Goal: Find specific page/section: Find specific page/section

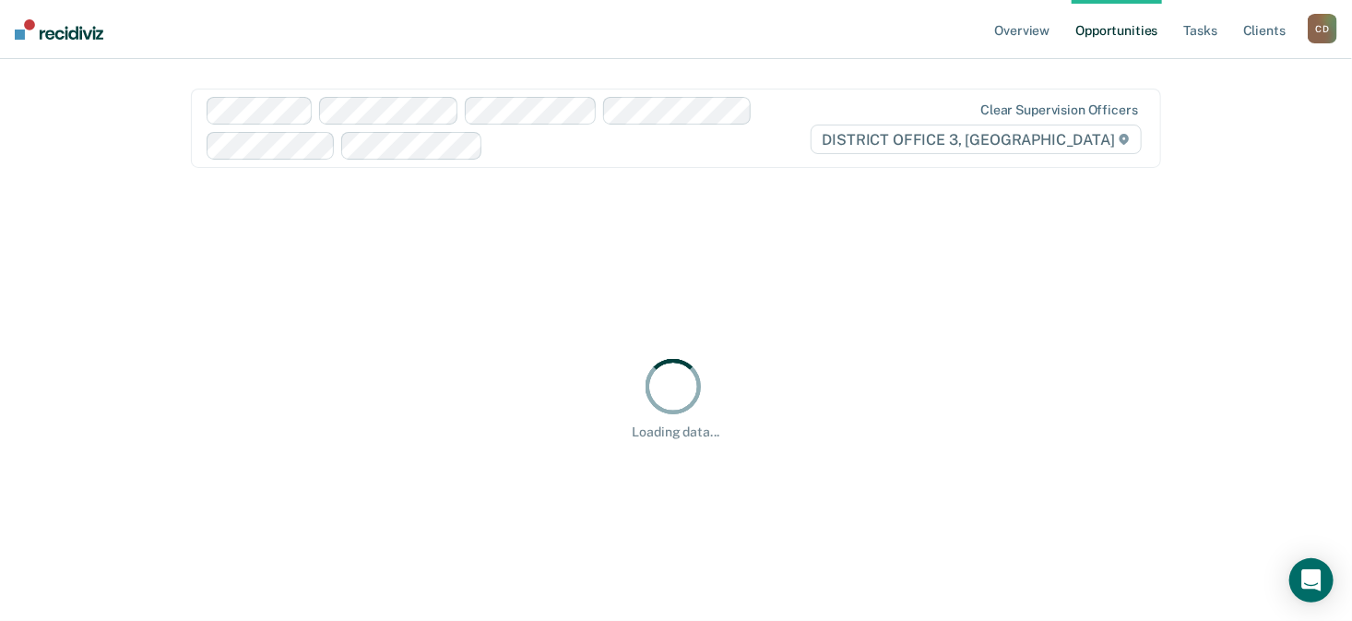
drag, startPoint x: 526, startPoint y: 427, endPoint x: 479, endPoint y: 381, distance: 65.9
click at [479, 381] on div "Loading data..." at bounding box center [676, 397] width 970 height 414
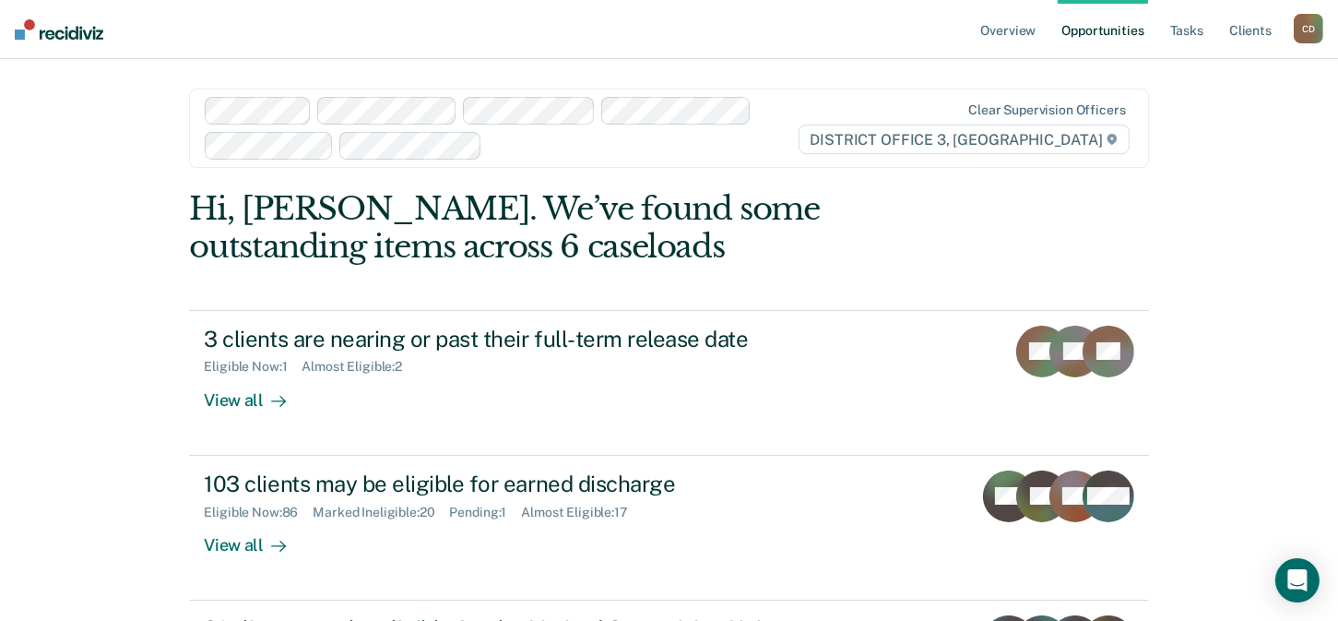
click at [1307, 30] on div "C D" at bounding box center [1309, 29] width 30 height 30
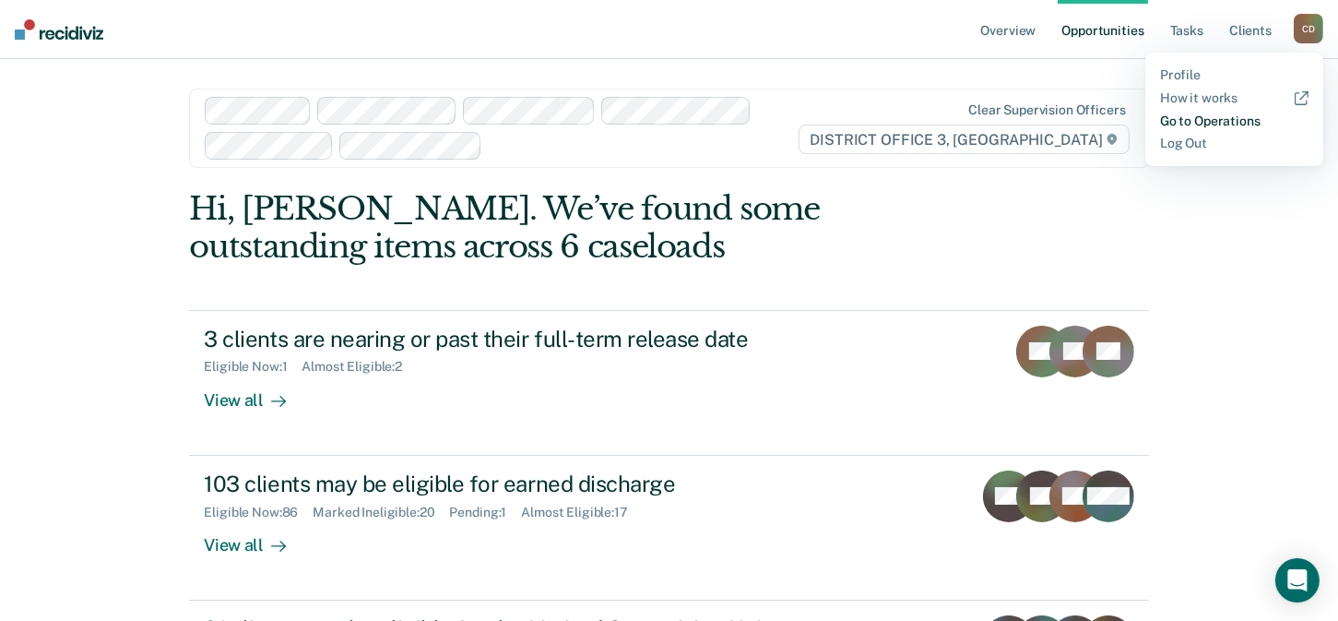
click at [1200, 120] on link "Go to Operations" at bounding box center [1234, 121] width 148 height 16
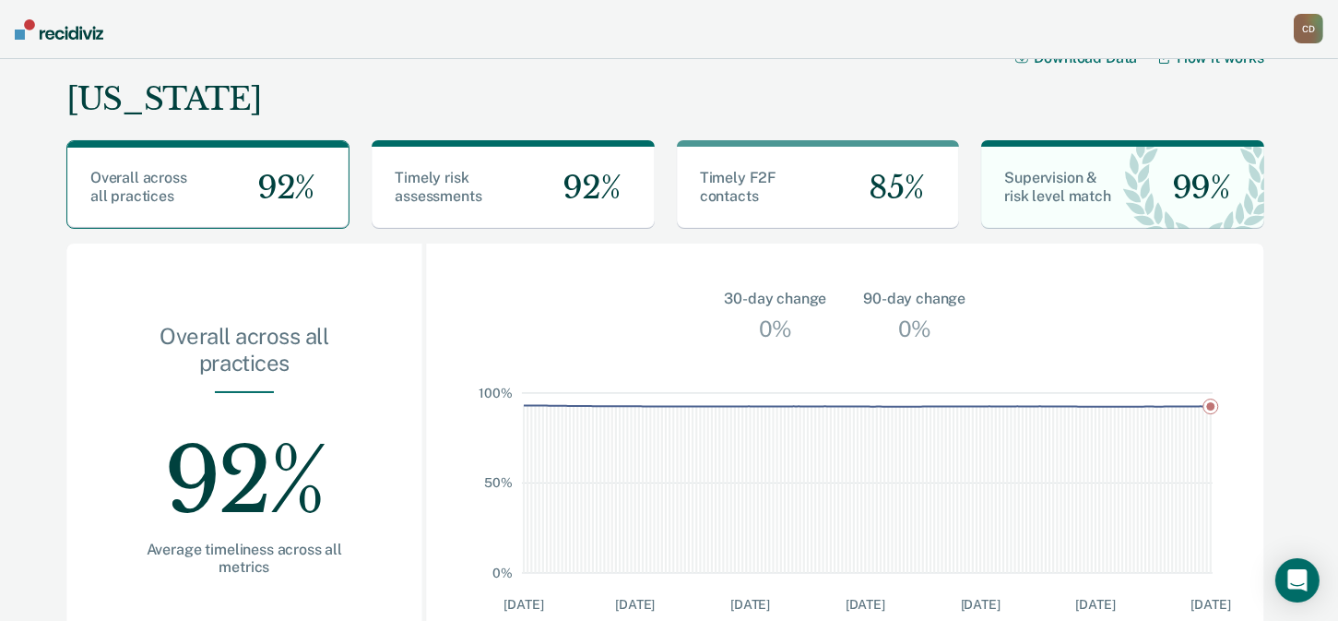
scroll to position [17, 0]
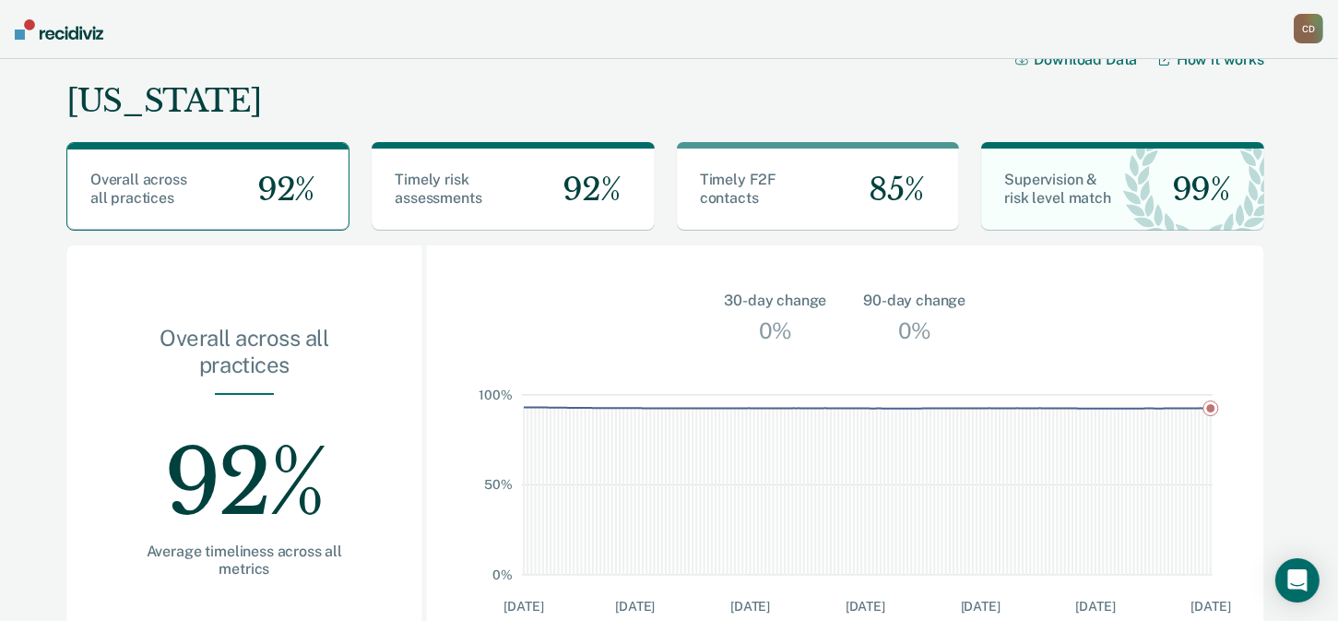
drag, startPoint x: 503, startPoint y: 314, endPoint x: 574, endPoint y: 297, distance: 74.0
click at [574, 297] on div "30-day change 0% 90-day change 0%" at bounding box center [845, 296] width 838 height 103
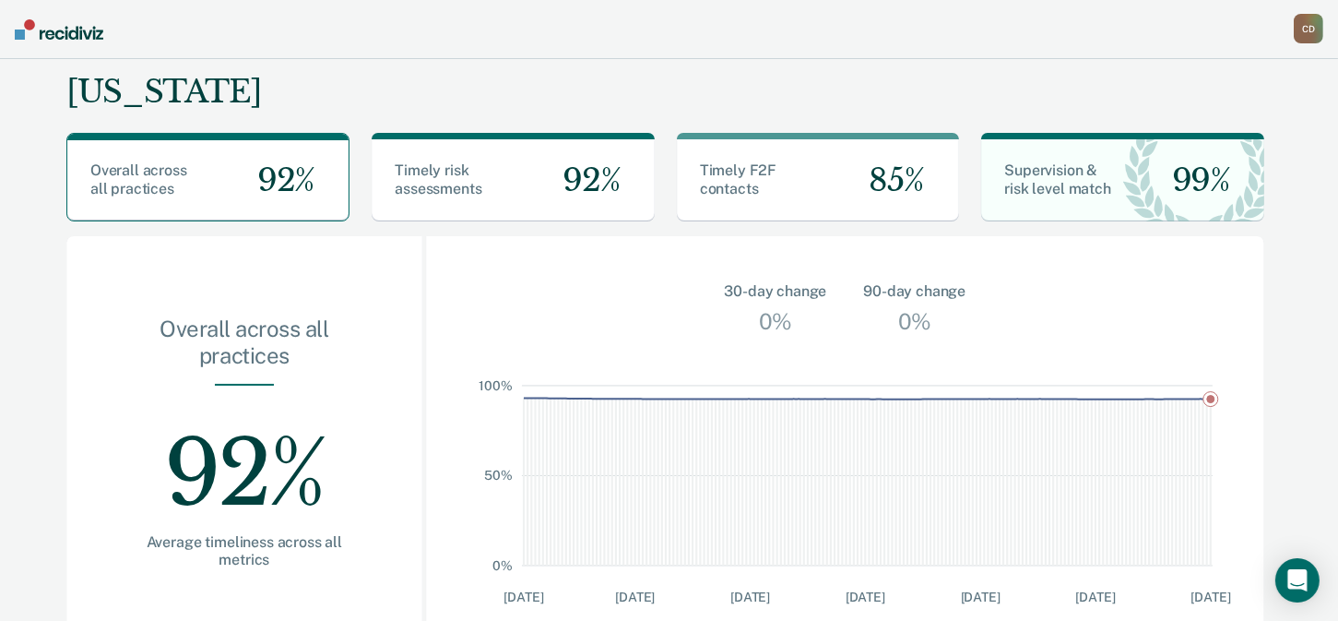
scroll to position [28, 0]
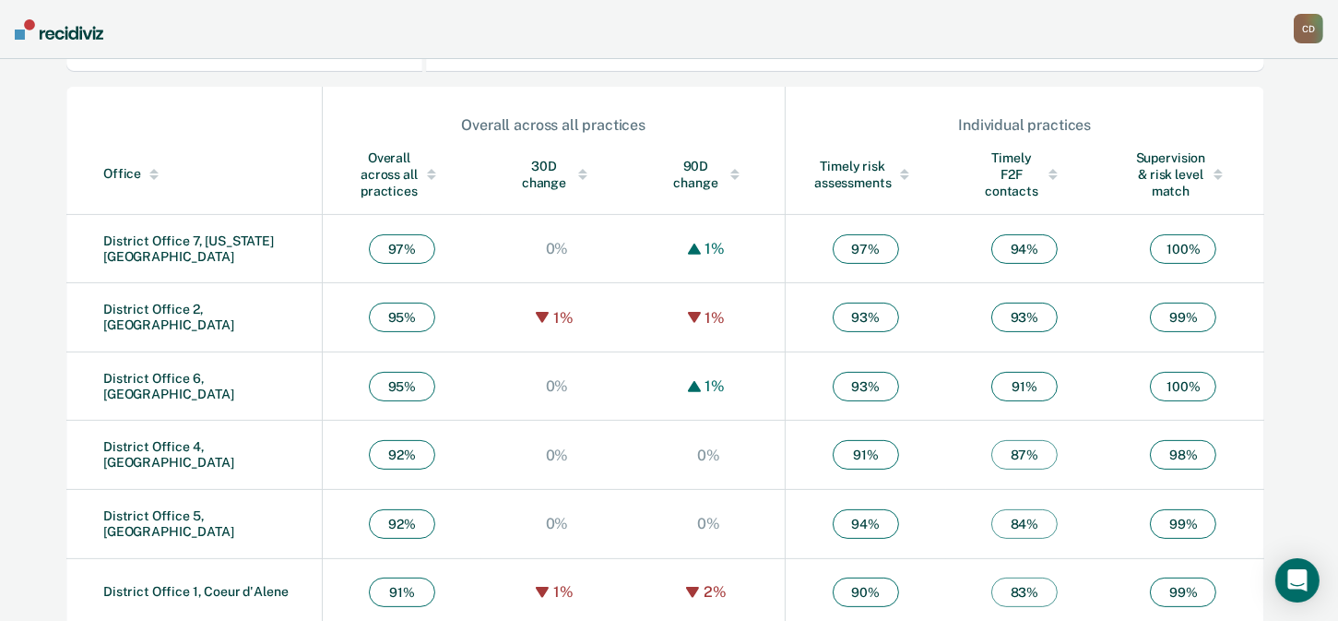
scroll to position [676, 0]
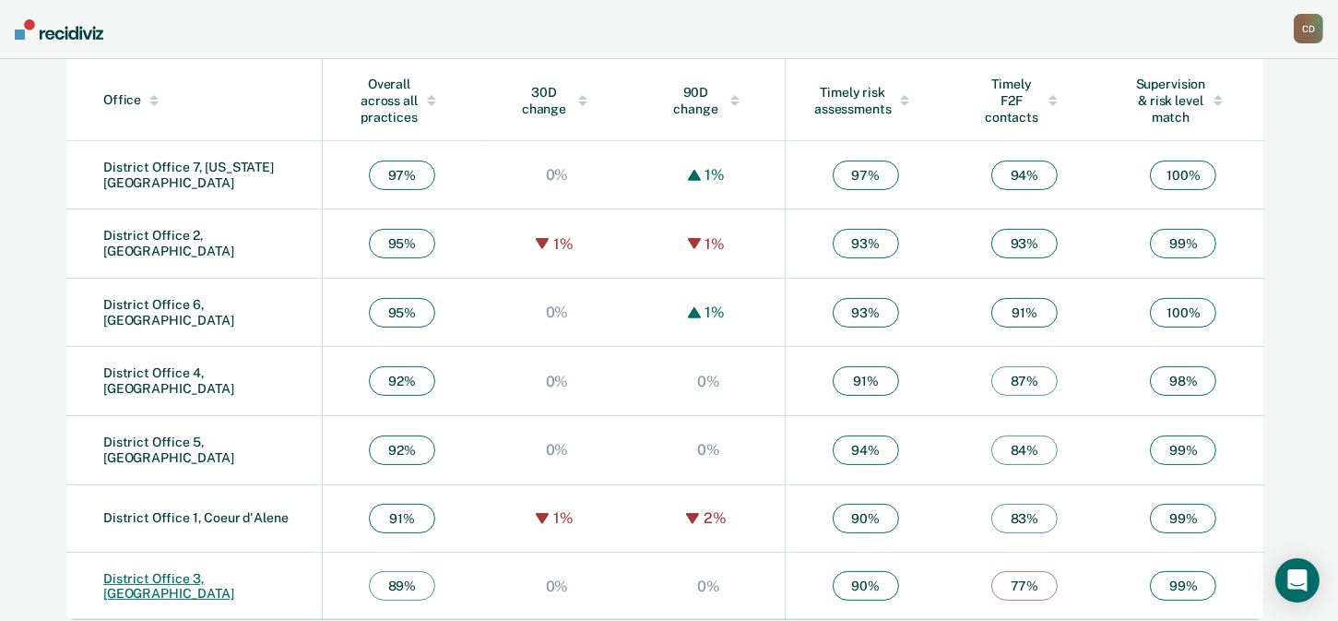
click at [196, 572] on link "District Office 3, [GEOGRAPHIC_DATA]" at bounding box center [168, 586] width 131 height 30
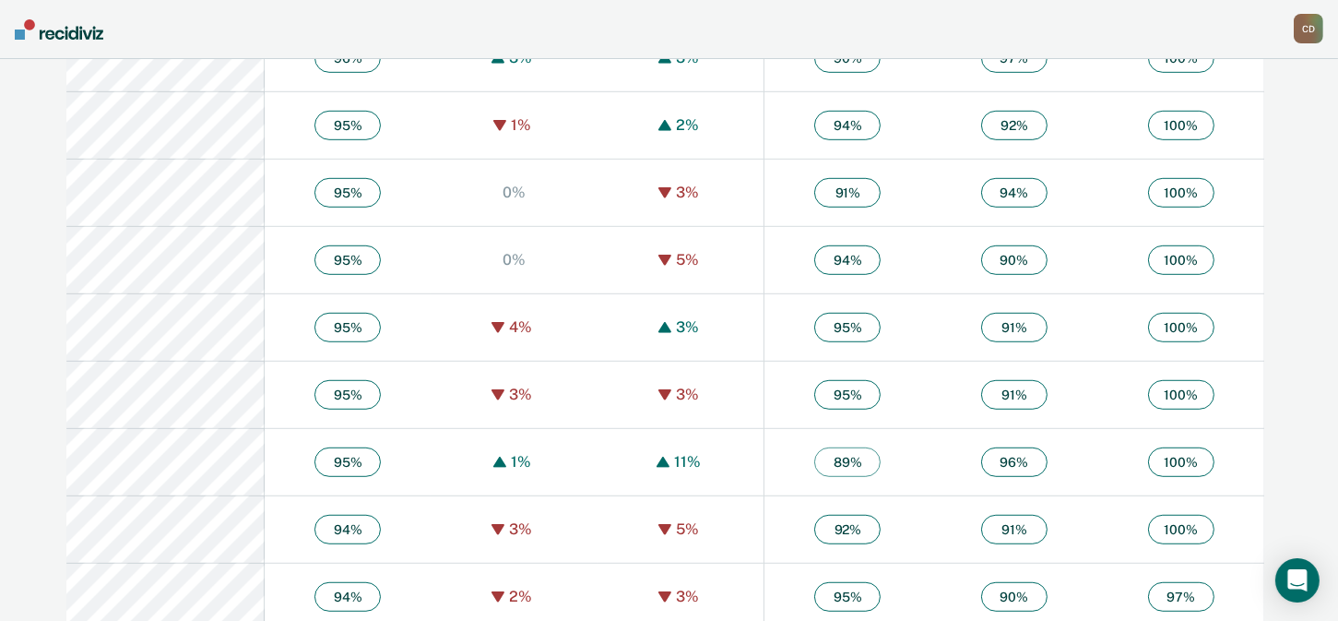
scroll to position [1537, 0]
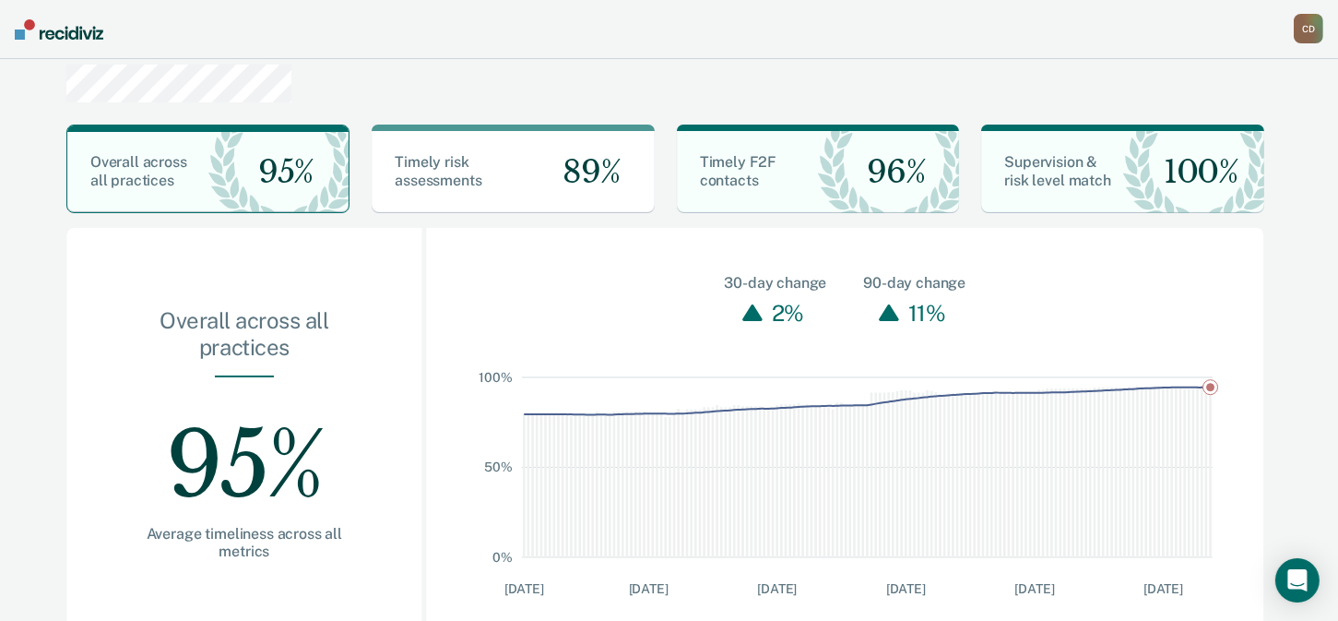
scroll to position [36, 0]
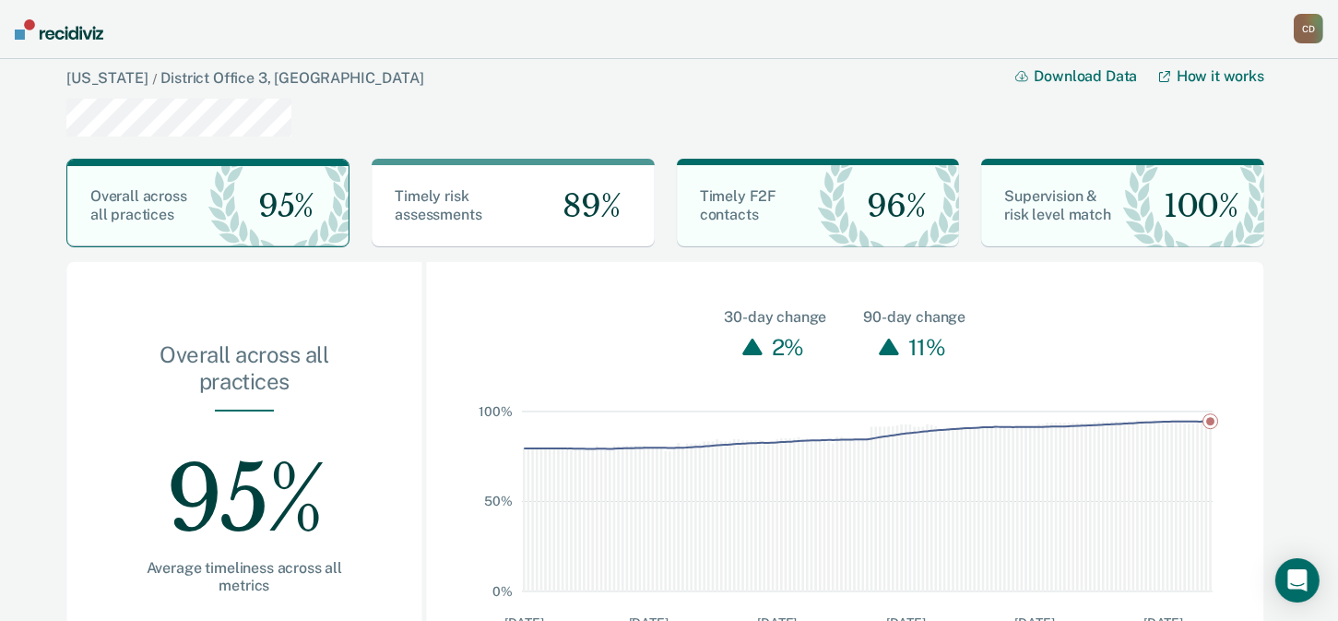
scroll to position [82, 0]
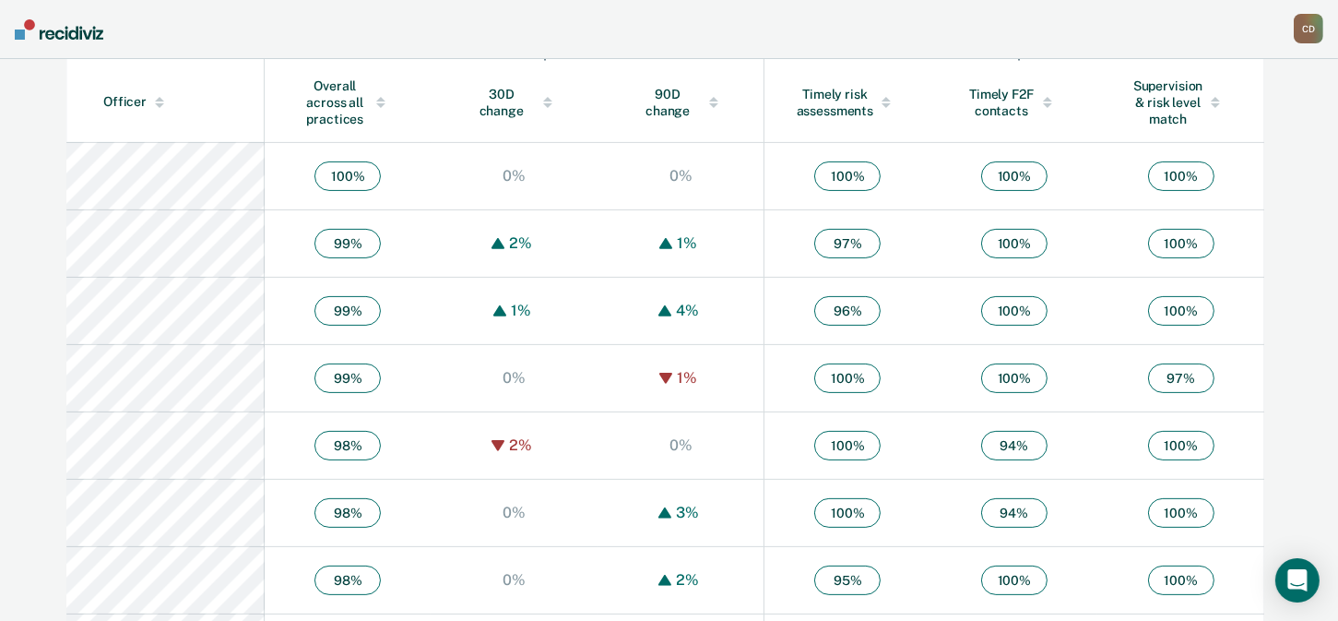
scroll to position [695, 0]
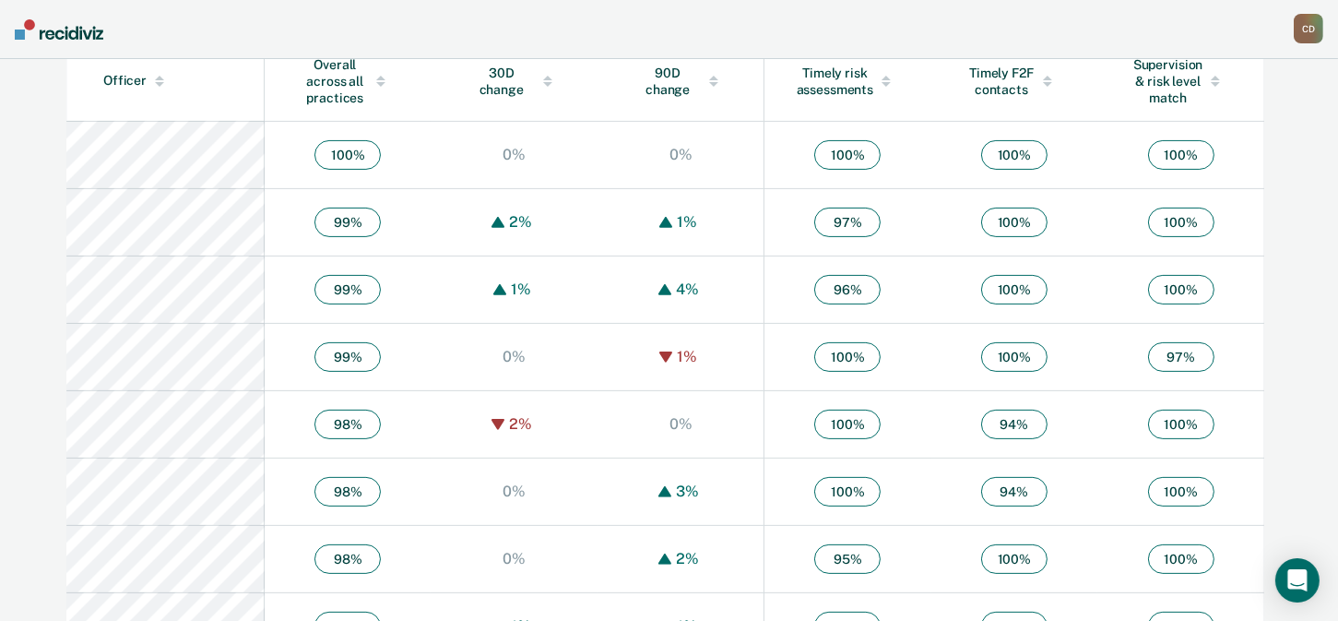
scroll to position [676, 0]
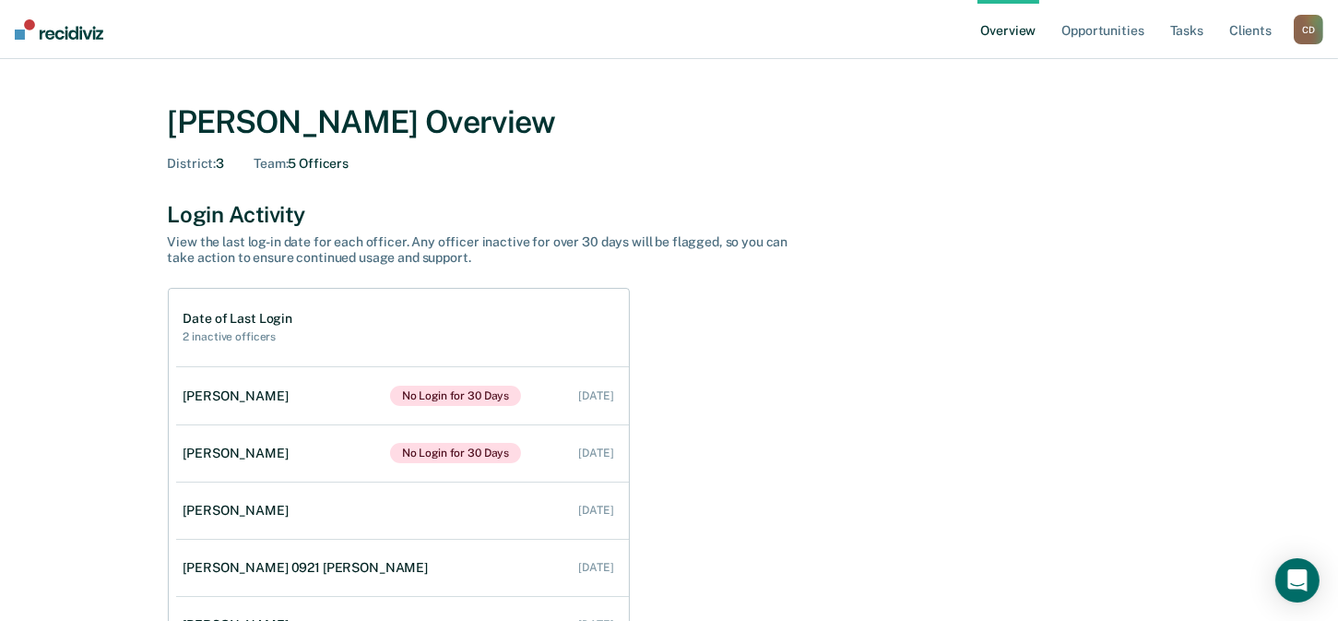
click at [1302, 30] on div "C D" at bounding box center [1309, 30] width 30 height 30
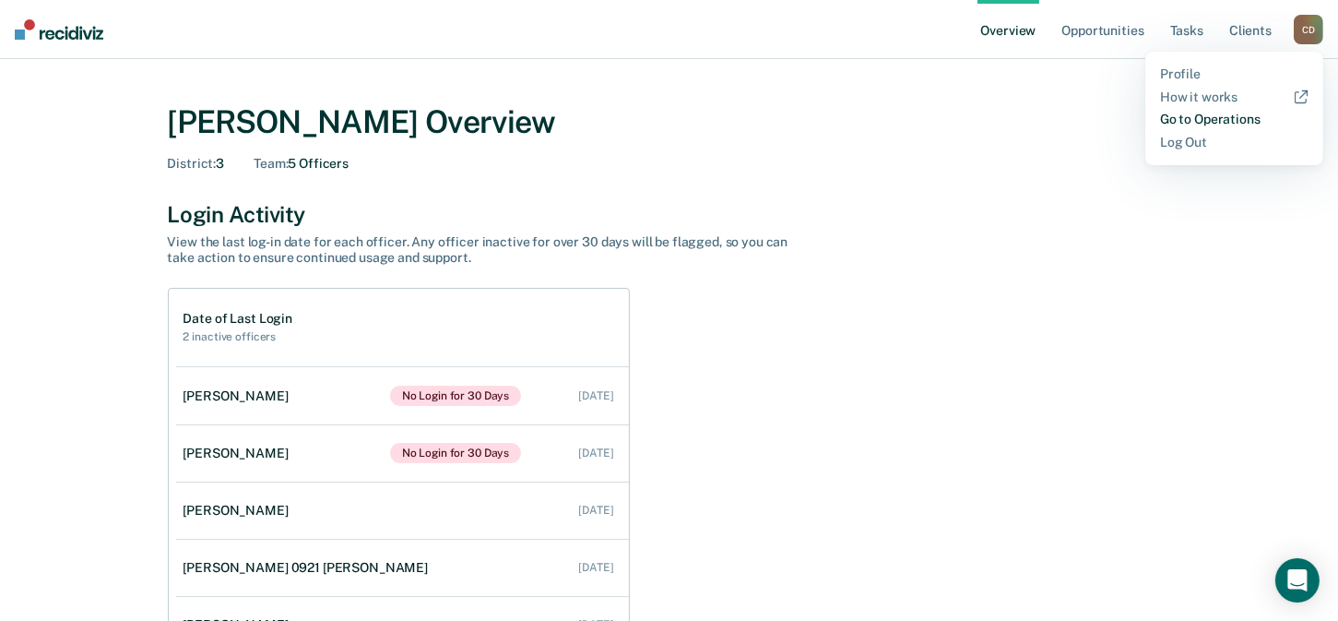
click at [1201, 120] on link "Go to Operations" at bounding box center [1234, 120] width 148 height 16
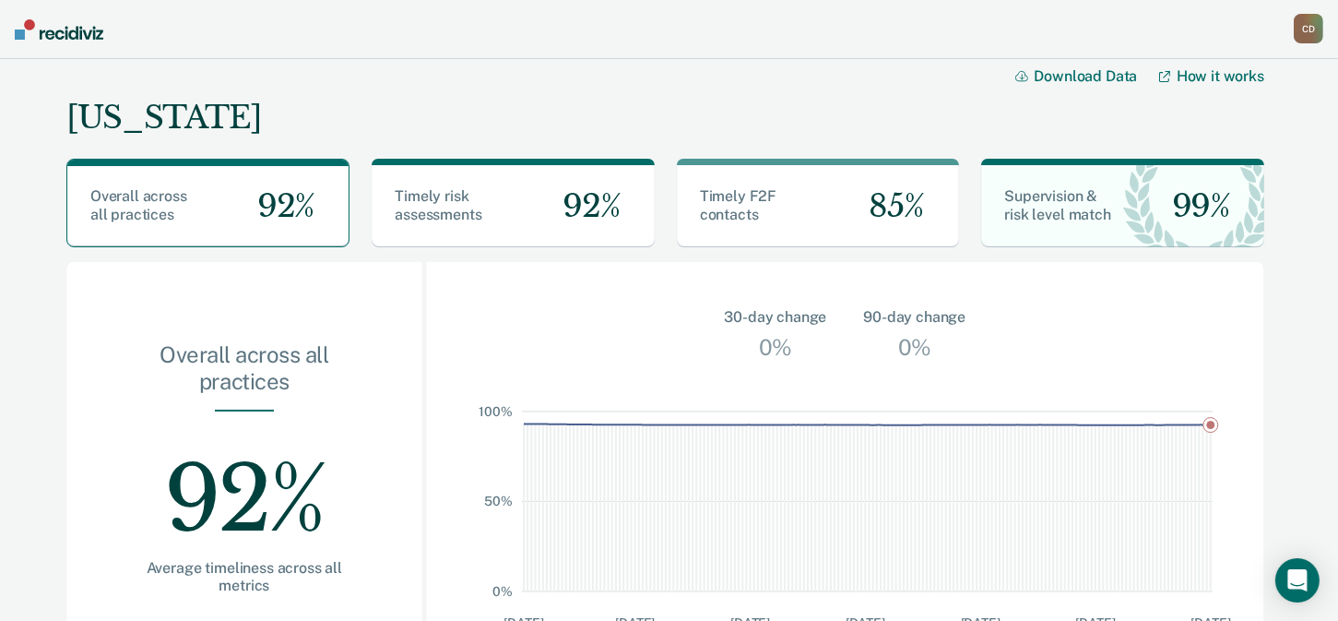
click at [325, 447] on div "92%" at bounding box center [244, 485] width 238 height 148
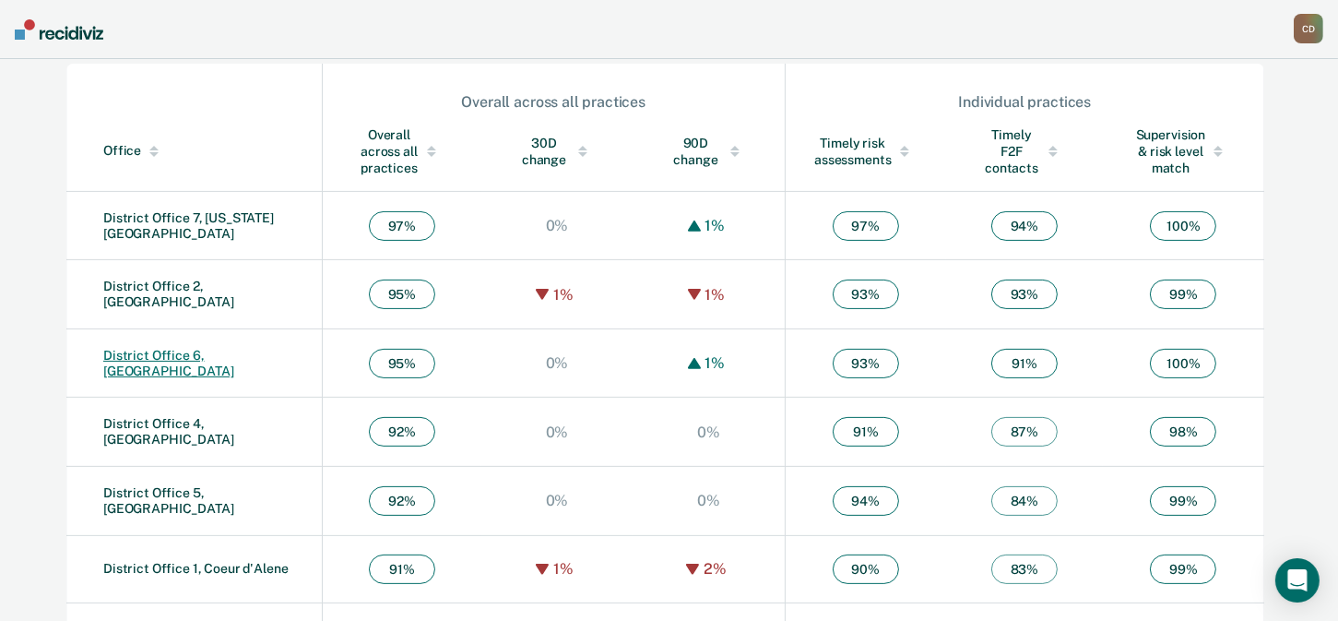
scroll to position [679, 0]
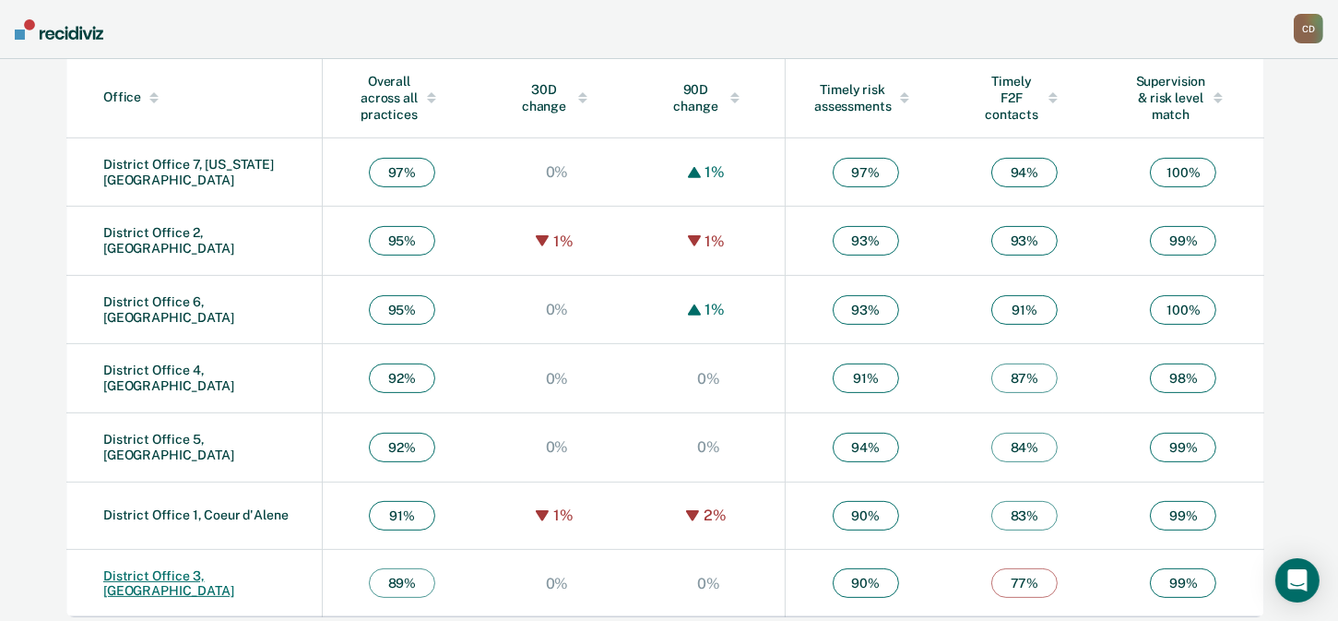
click at [171, 579] on link "District Office 3, [GEOGRAPHIC_DATA]" at bounding box center [168, 583] width 131 height 30
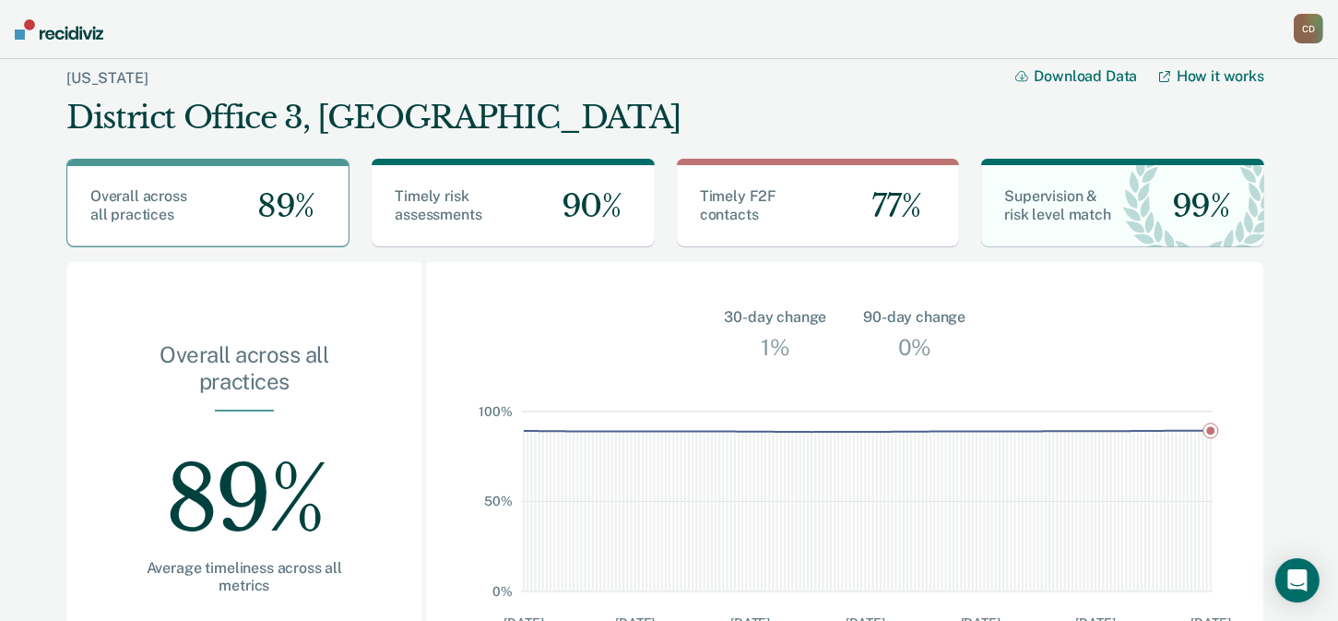
drag, startPoint x: 30, startPoint y: 11, endPoint x: 533, endPoint y: 155, distance: 523.6
